Goal: Transaction & Acquisition: Purchase product/service

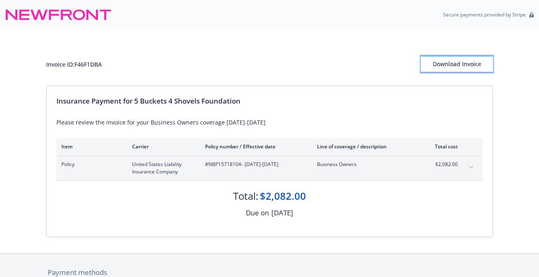
click at [471, 67] on div "Download Invoice" at bounding box center [457, 64] width 72 height 16
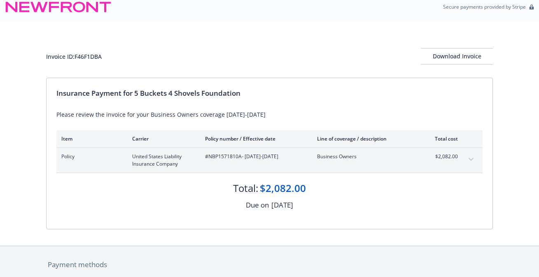
scroll to position [10, 0]
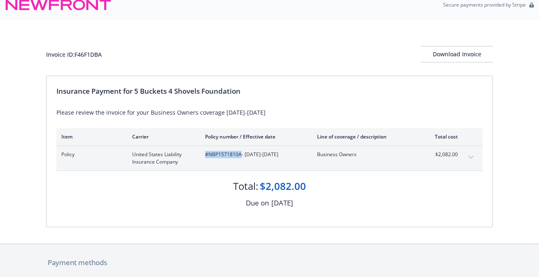
drag, startPoint x: 241, startPoint y: 156, endPoint x: 204, endPoint y: 154, distance: 37.1
click at [204, 154] on div "Policy United States Liability Insurance Company #NBP1571810A - [DATE]-[DATE] B…" at bounding box center [259, 158] width 396 height 15
copy span "#NBP1571810A"
click at [86, 56] on div "Invoice ID: F46F1DBA" at bounding box center [74, 54] width 56 height 9
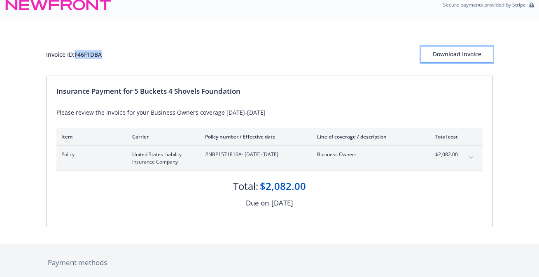
click at [459, 50] on div "Download Invoice" at bounding box center [457, 55] width 72 height 16
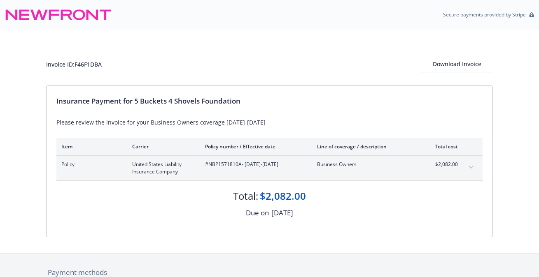
click at [462, 52] on div "Invoice ID: F46F1DBA Download Invoice" at bounding box center [269, 58] width 447 height 56
click at [462, 56] on div "Download Invoice" at bounding box center [457, 64] width 72 height 16
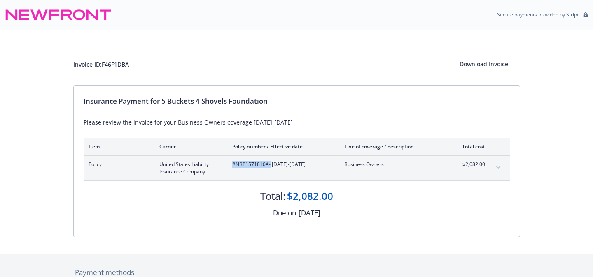
drag, startPoint x: 268, startPoint y: 165, endPoint x: 232, endPoint y: 164, distance: 36.7
click at [232, 164] on span "#NBP1571810A - 09/18/2025-09/18/2026" at bounding box center [281, 164] width 99 height 7
copy span "#NBP1571810A"
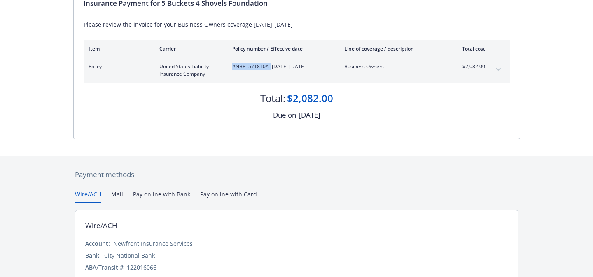
scroll to position [147, 0]
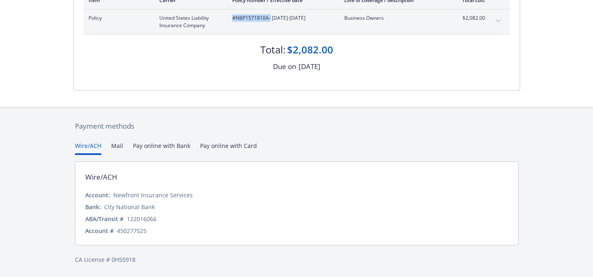
click at [152, 147] on button "Pay online with Bank" at bounding box center [161, 149] width 57 height 14
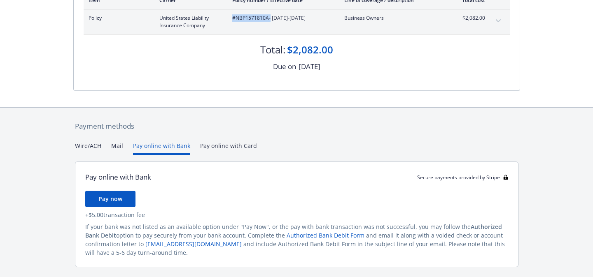
click at [207, 148] on div "Payment methods Wire/ACH Mail Pay online with Bank Pay online with Card Pay onl…" at bounding box center [296, 204] width 447 height 192
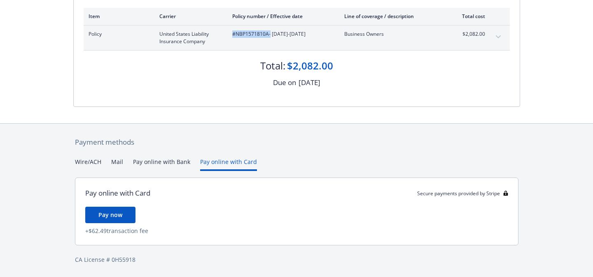
scroll to position [131, 0]
click at [120, 220] on button "Pay now" at bounding box center [110, 215] width 50 height 16
